Goal: Task Accomplishment & Management: Complete application form

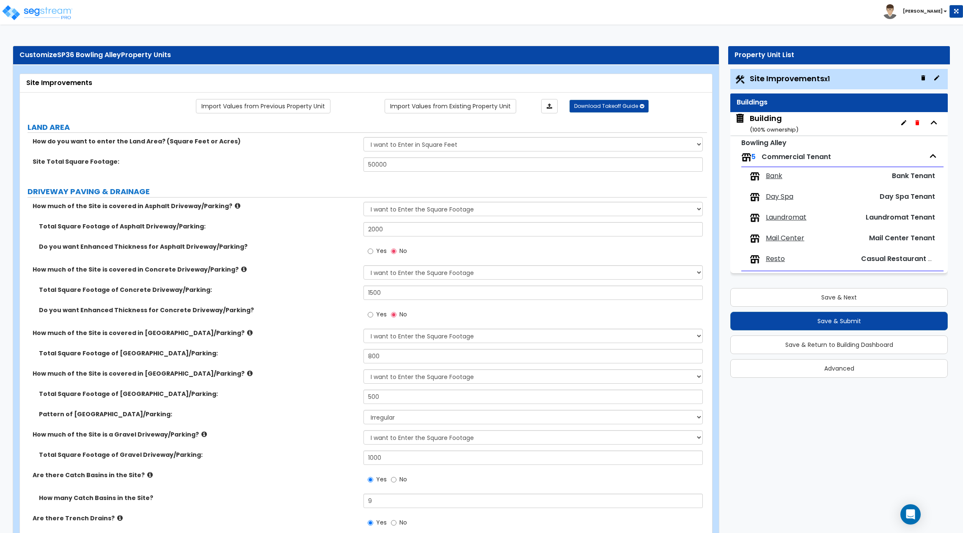
select select "2"
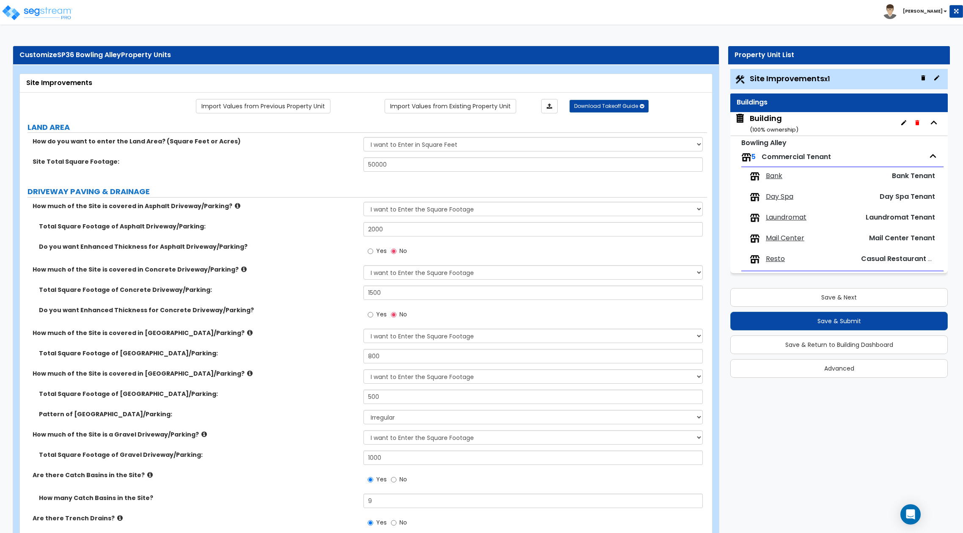
select select "1"
select select "2"
select select "3"
select select "2"
select select "3"
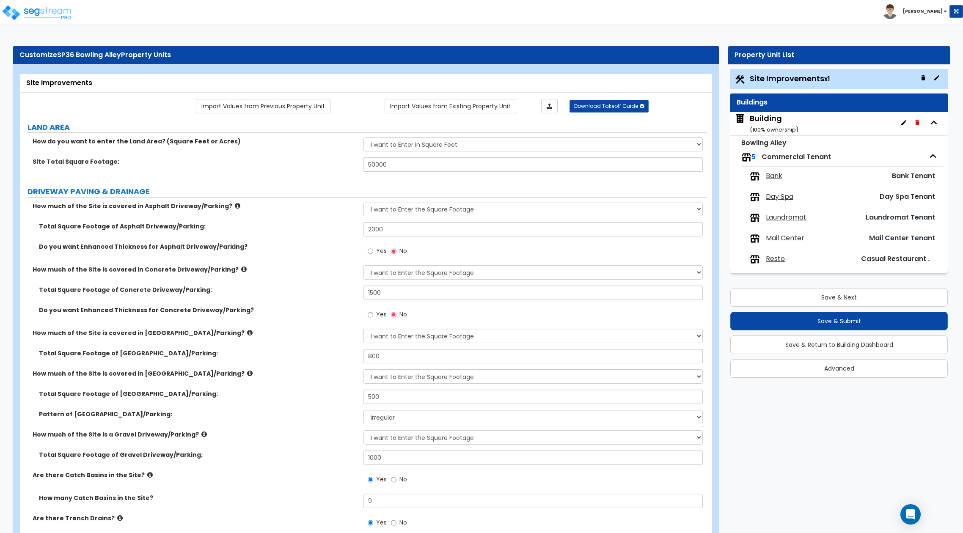
select select "1"
select select "2"
select select "1"
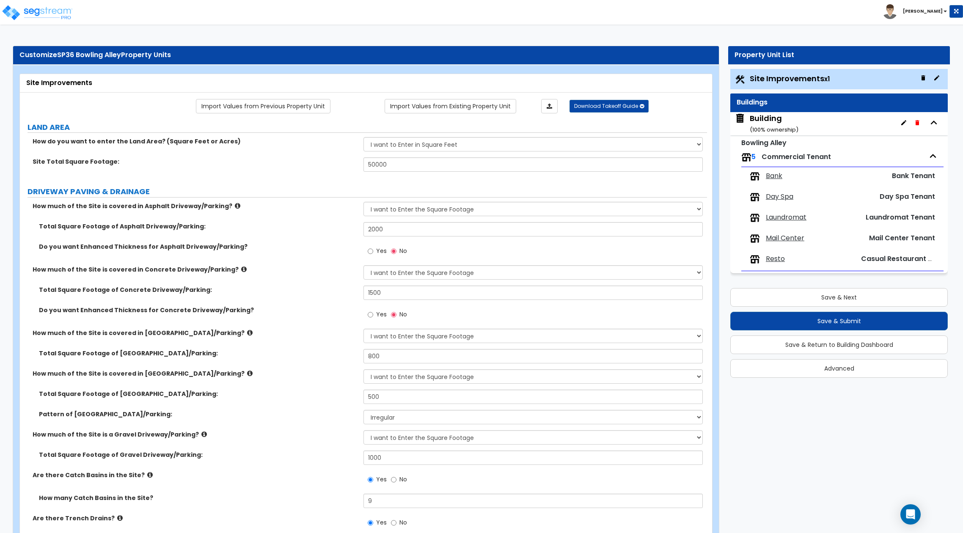
select select "2"
select select "1"
select select "4"
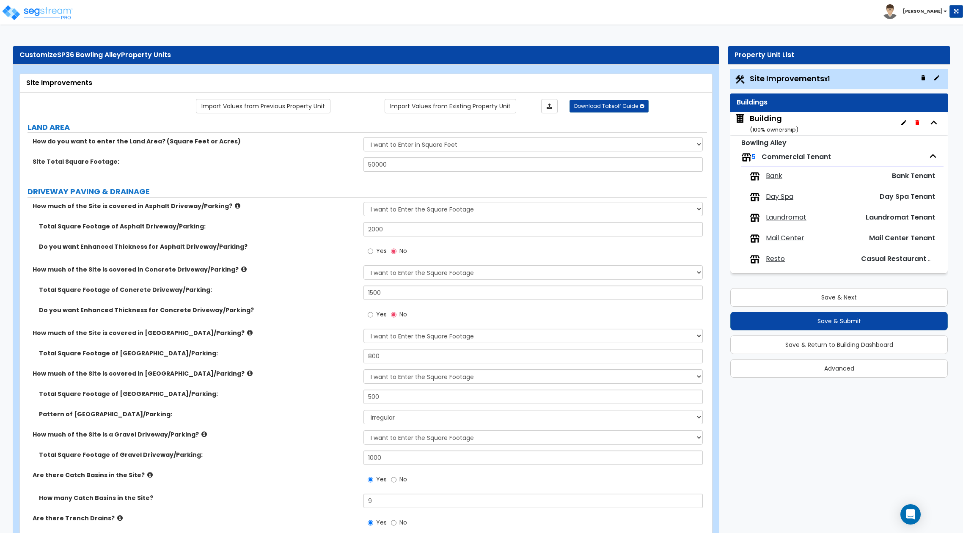
select select "1"
select select "2"
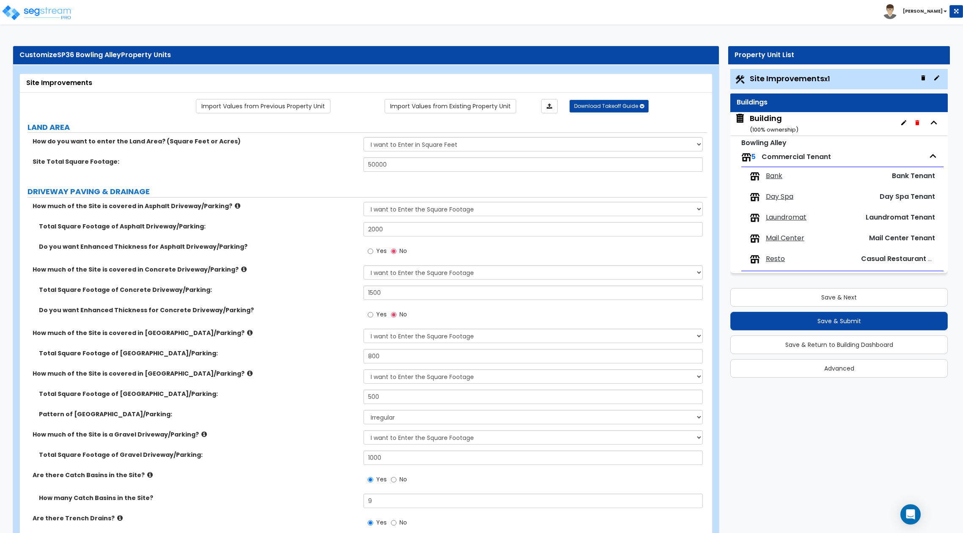
select select "1"
select select "3"
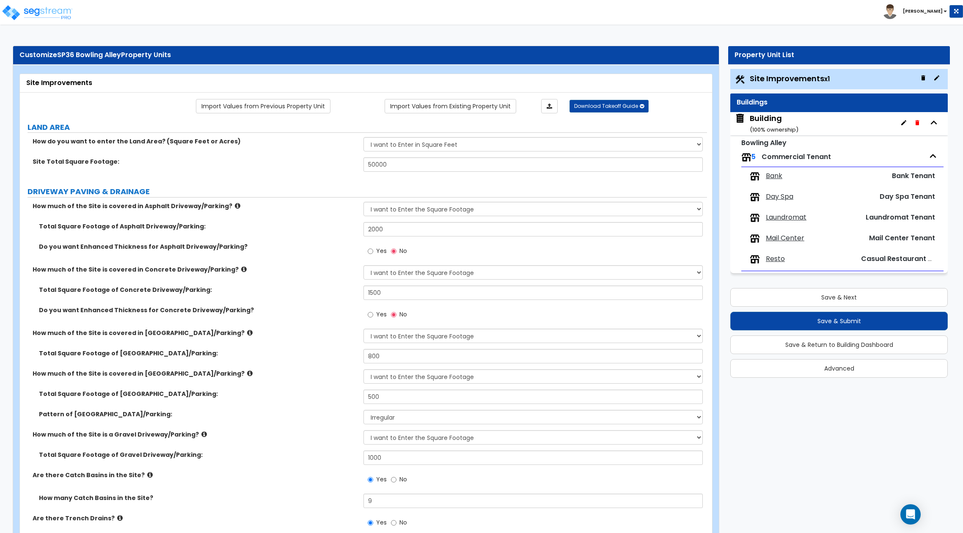
select select "1"
select select "3"
select select "14"
select select "20"
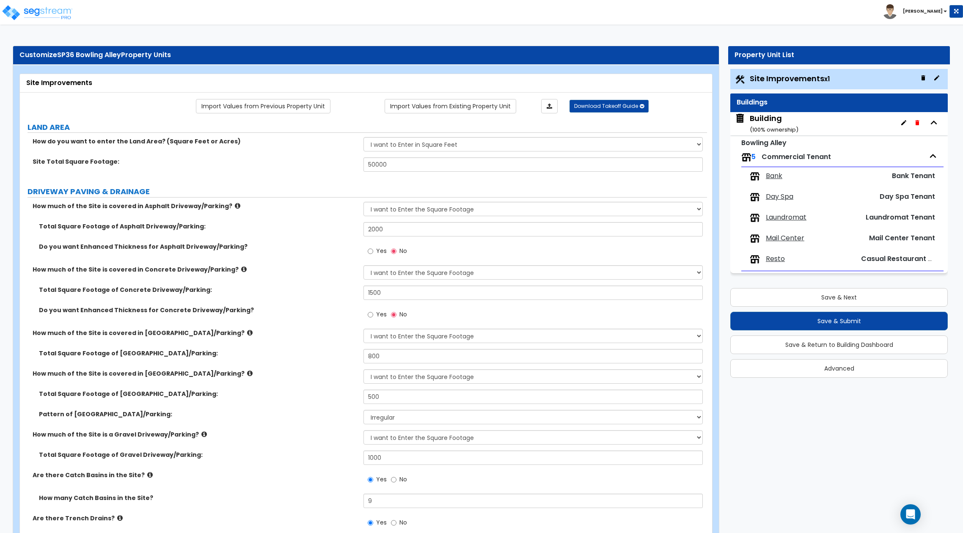
select select "18"
select select "7"
select select "1"
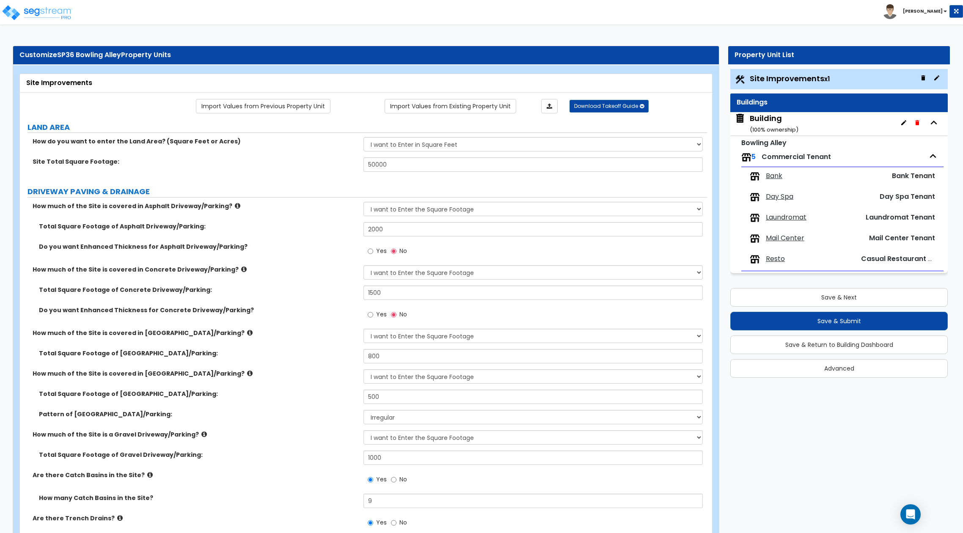
select select "1"
select select "2"
select select "1"
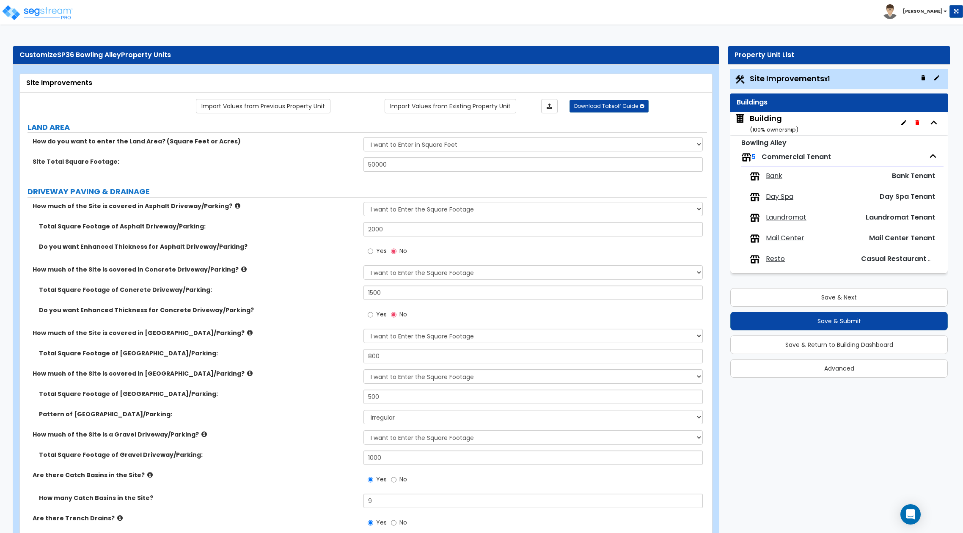
select select "1"
select select "2"
select select "1"
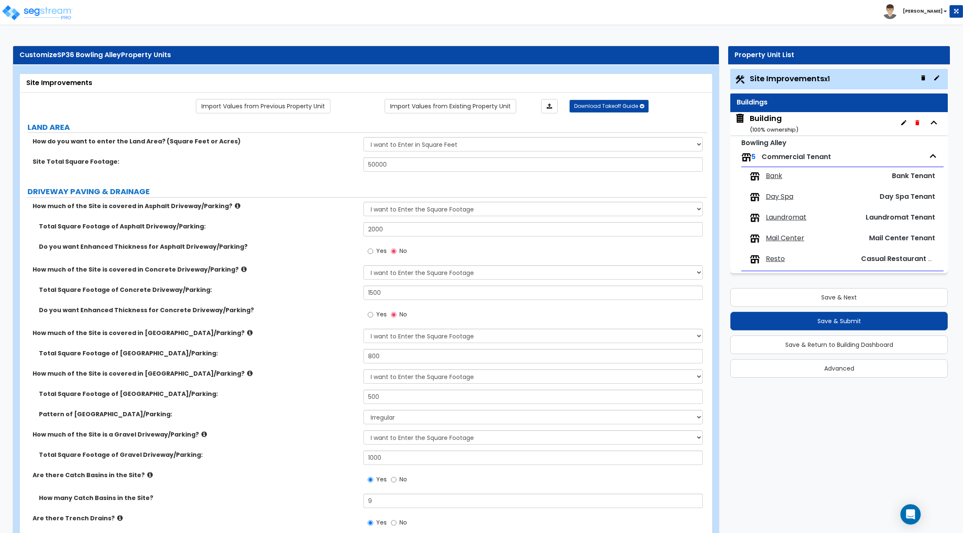
select select "7"
select select "2"
select select "4"
select select "6"
